Goal: Information Seeking & Learning: Learn about a topic

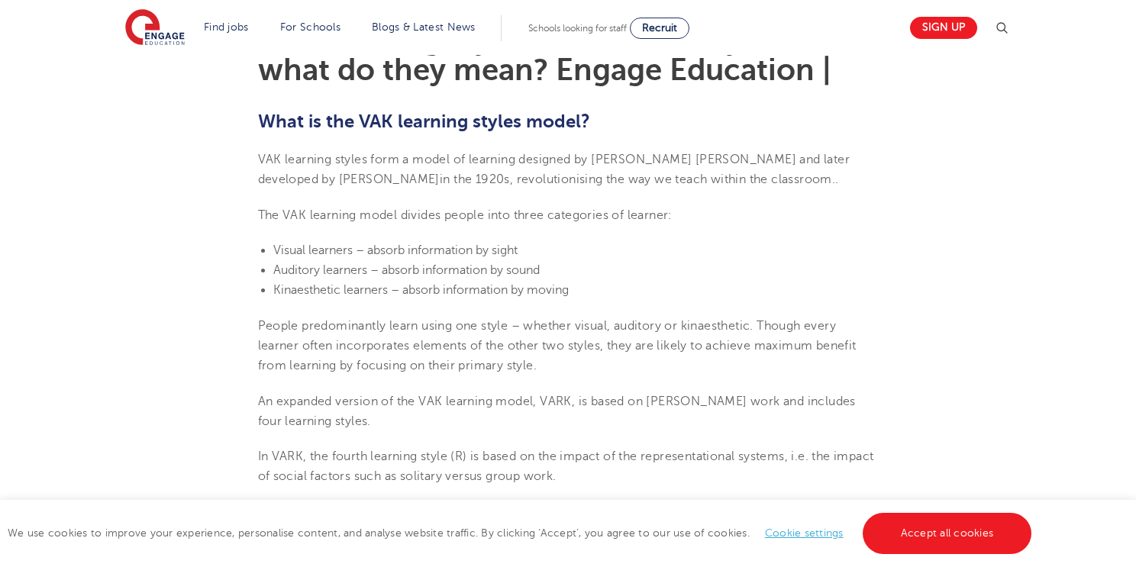
scroll to position [455, 0]
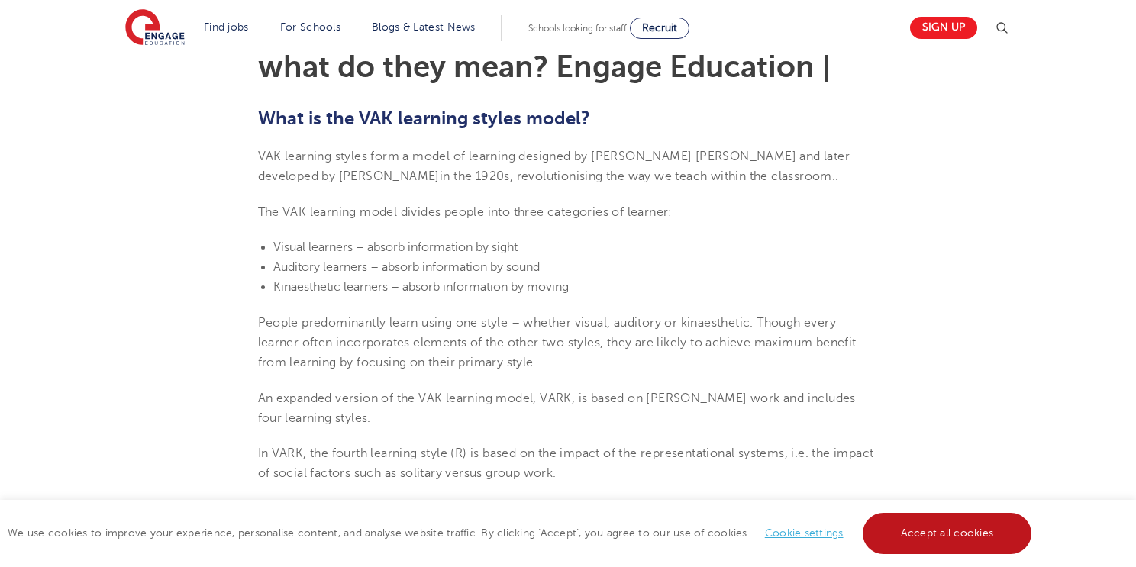
click at [899, 528] on link "Accept all cookies" at bounding box center [946, 533] width 169 height 41
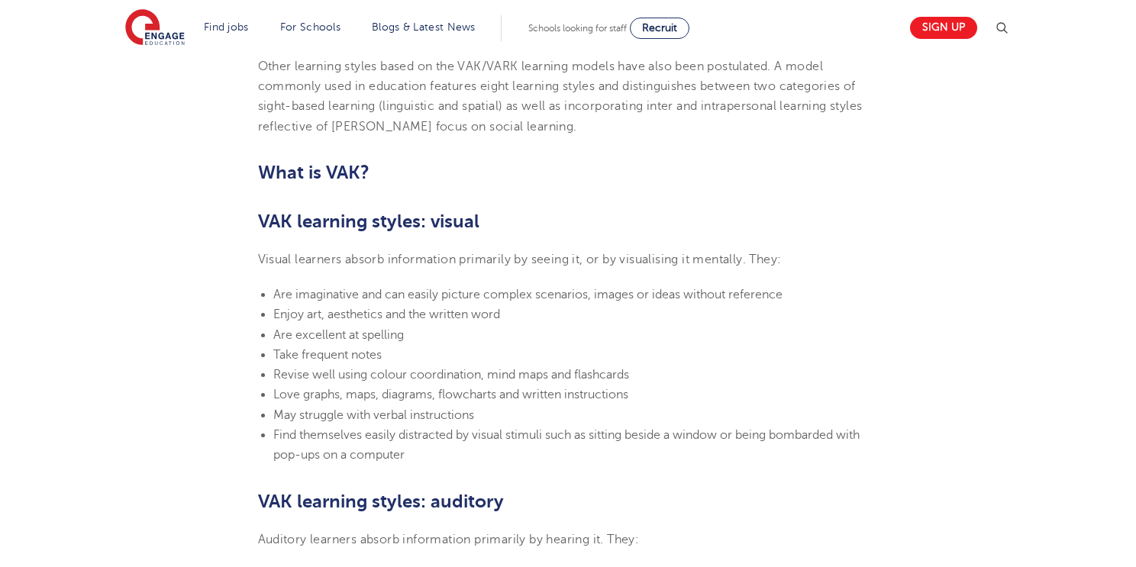
scroll to position [903, 0]
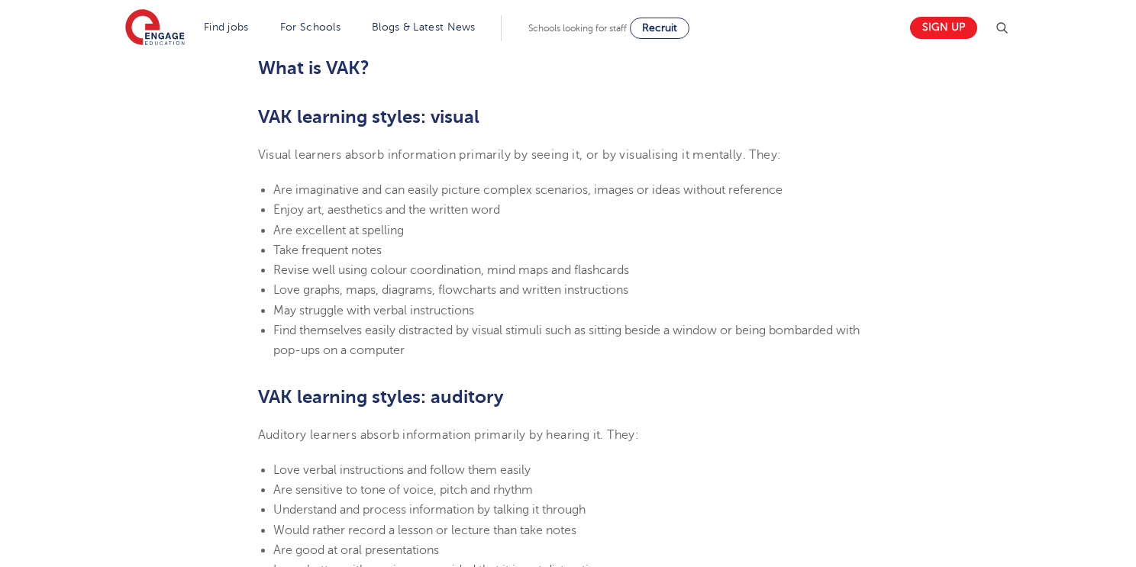
scroll to position [998, 0]
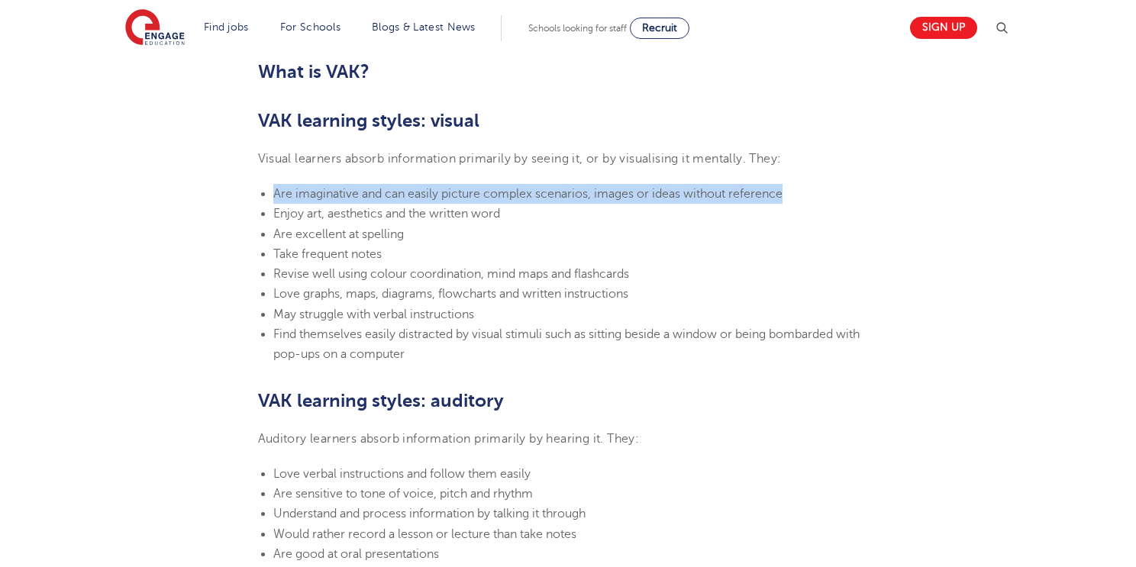
drag, startPoint x: 272, startPoint y: 195, endPoint x: 783, endPoint y: 197, distance: 510.6
click at [782, 197] on span "Are imaginative and can easily picture complex scenarios, images or ideas witho…" at bounding box center [527, 194] width 509 height 14
copy span "Are imaginative and can easily picture complex scenarios, images or ideas witho…"
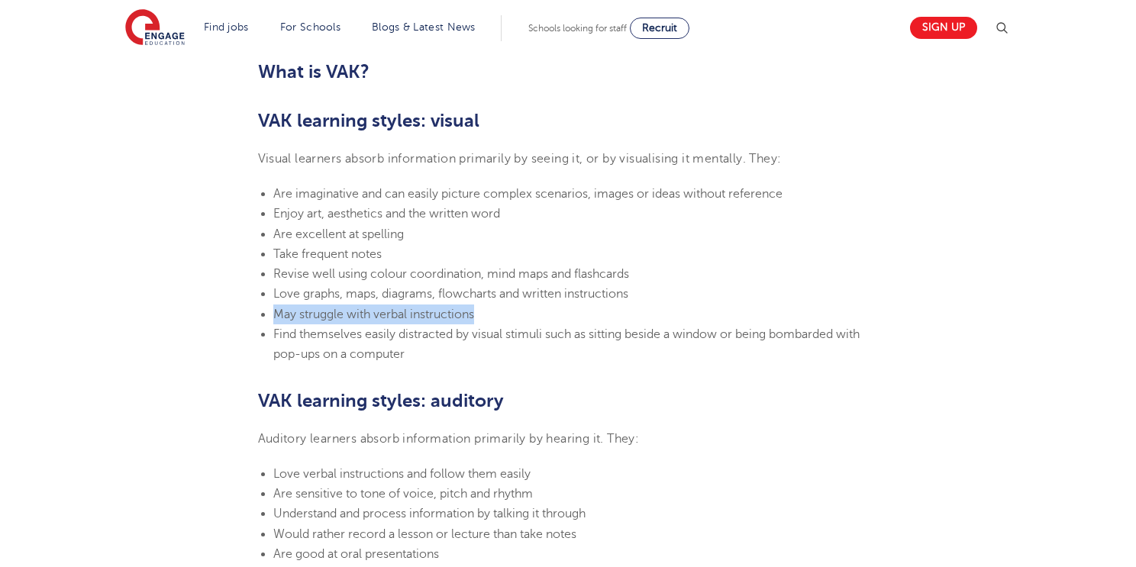
drag, startPoint x: 274, startPoint y: 311, endPoint x: 492, endPoint y: 312, distance: 218.3
click at [492, 312] on li "May struggle with verbal instructions" at bounding box center [575, 315] width 605 height 20
copy span "May struggle with verbal instructions"
click at [565, 291] on span "Love graphs, maps, diagrams, flowcharts and written instructions" at bounding box center [450, 294] width 355 height 14
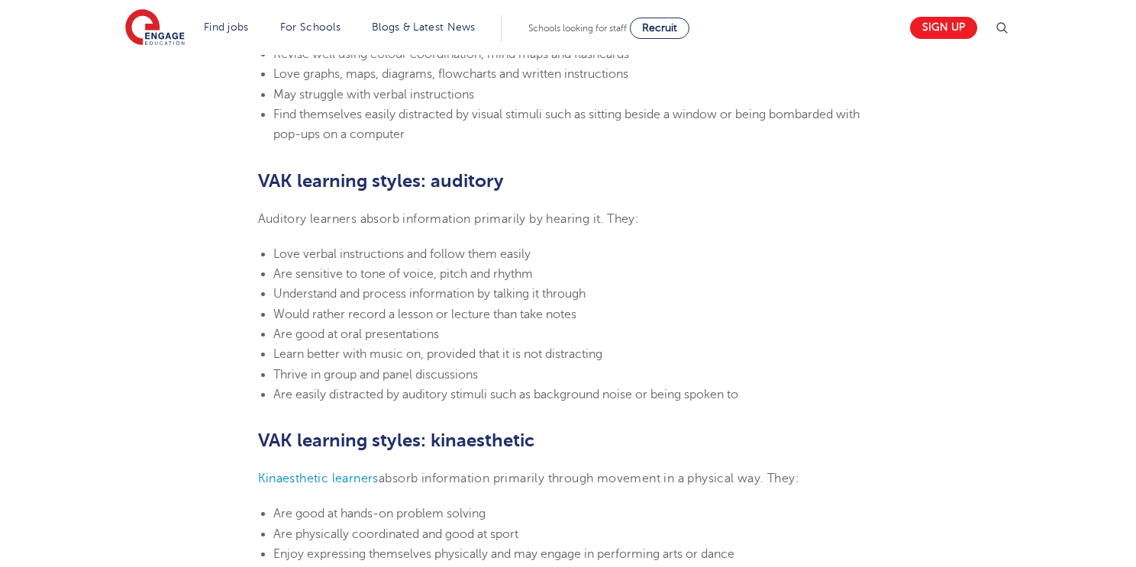
scroll to position [1219, 0]
drag, startPoint x: 273, startPoint y: 252, endPoint x: 523, endPoint y: 257, distance: 249.6
click at [523, 257] on span "Love verbal instructions and follow them easily" at bounding box center [401, 254] width 257 height 14
click at [528, 253] on span "Love verbal instructions and follow them easily" at bounding box center [401, 254] width 257 height 14
drag, startPoint x: 272, startPoint y: 256, endPoint x: 559, endPoint y: 254, distance: 286.2
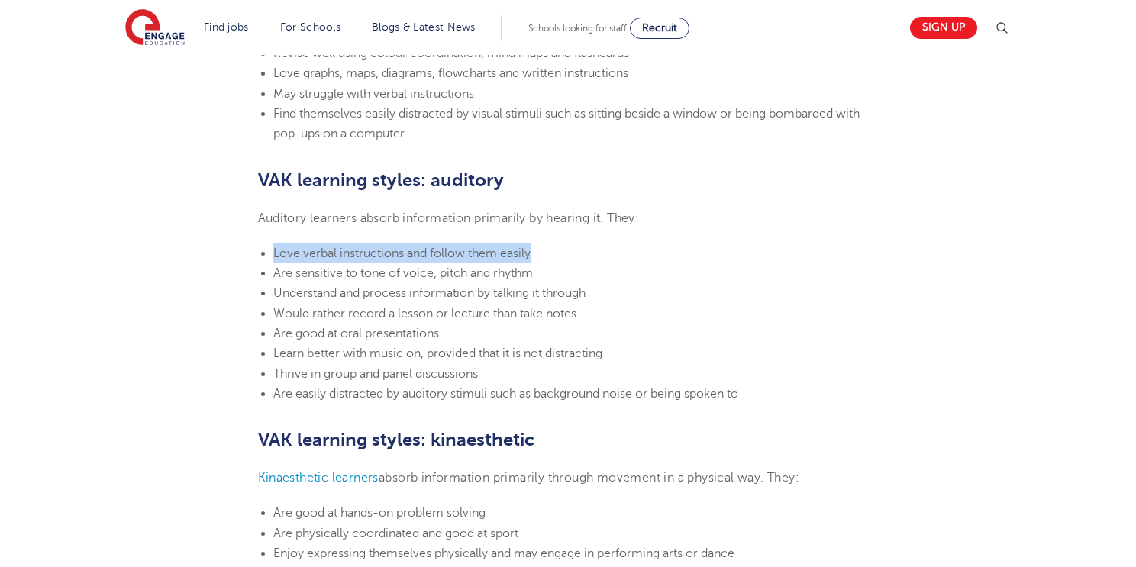
click at [559, 254] on li "Love verbal instructions and follow them easily" at bounding box center [575, 253] width 605 height 20
copy span "Love verbal instructions and follow them easily"
